Goal: Navigation & Orientation: Find specific page/section

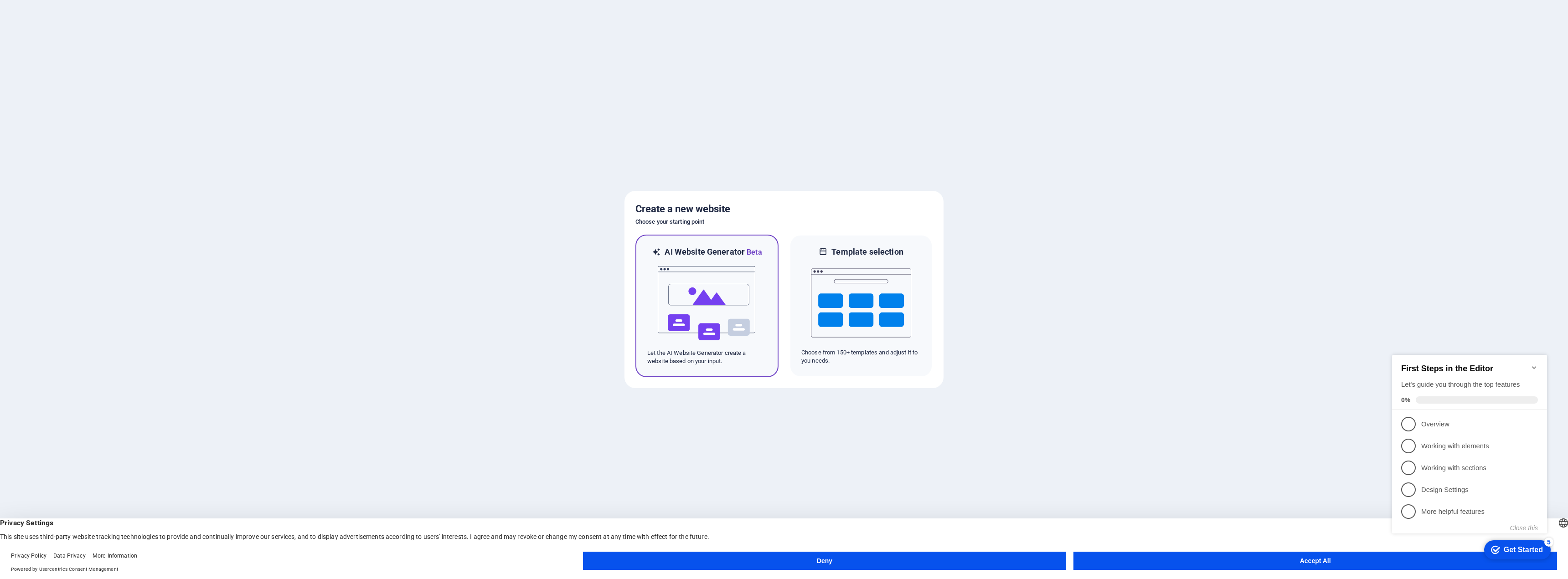
click at [724, 306] on img at bounding box center [707, 303] width 100 height 91
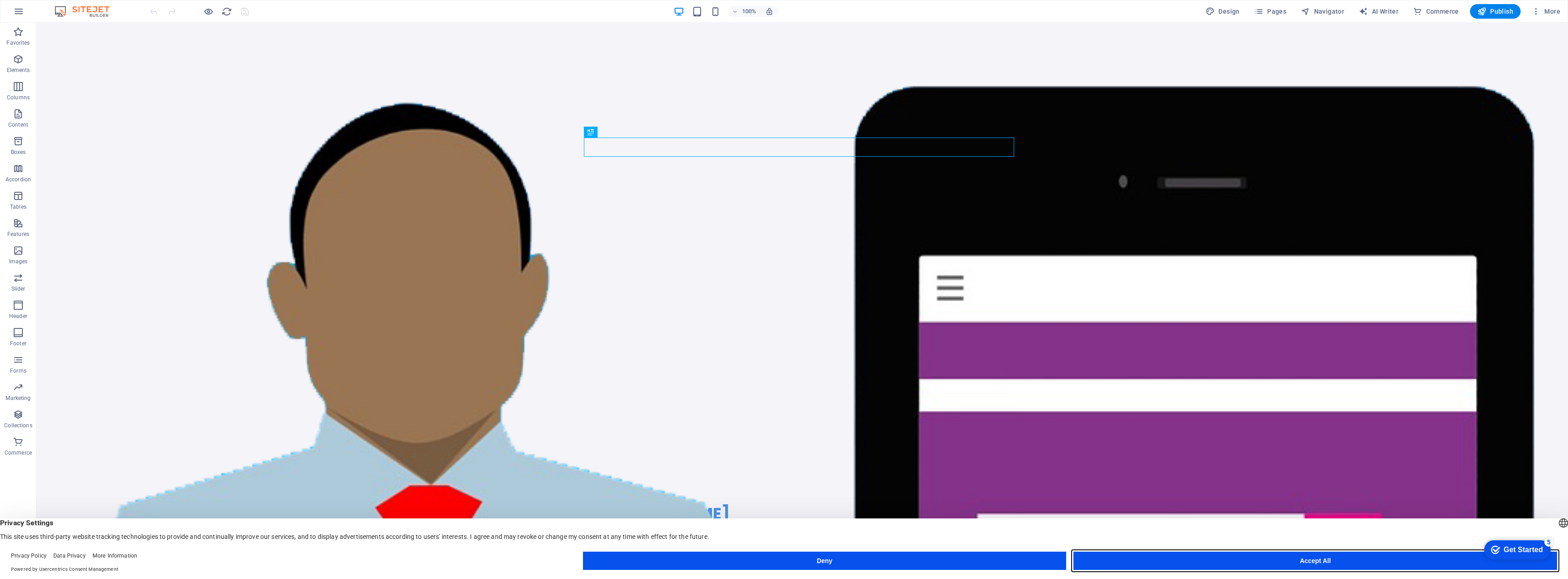
click at [1321, 563] on button "Accept All" at bounding box center [1315, 561] width 484 height 18
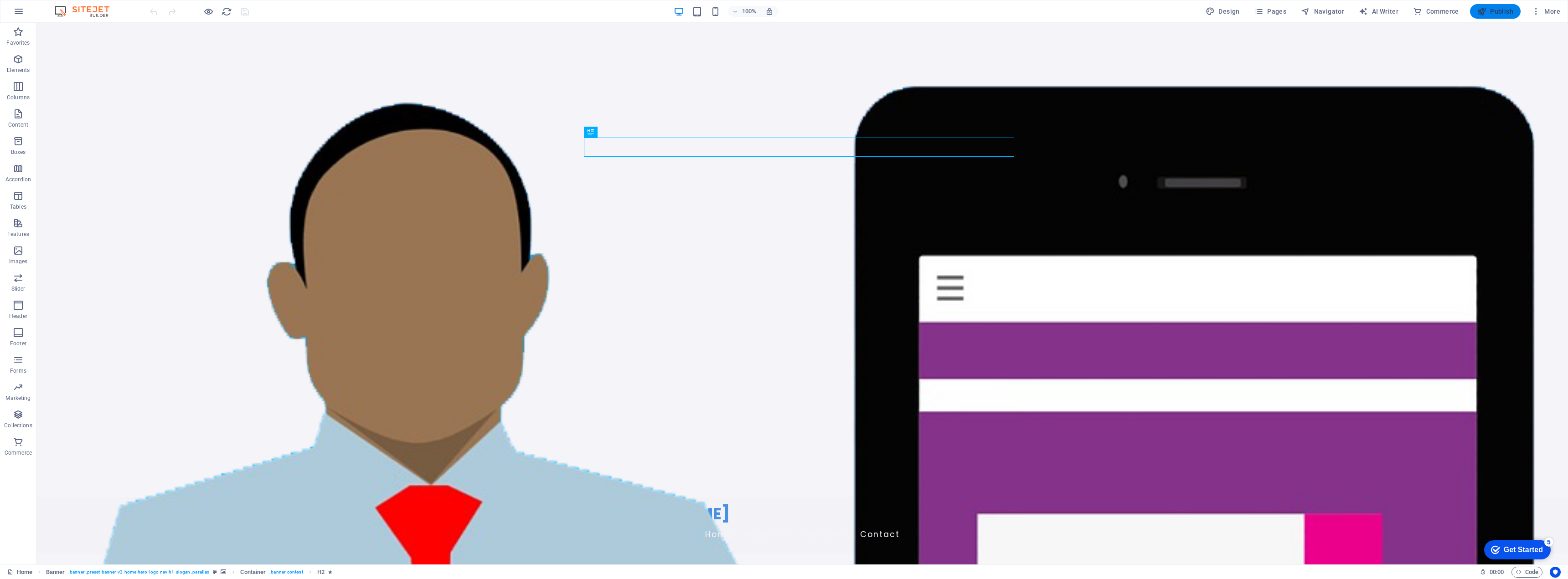
click at [1483, 11] on icon "button" at bounding box center [1481, 11] width 9 height 9
